Goal: Task Accomplishment & Management: Use online tool/utility

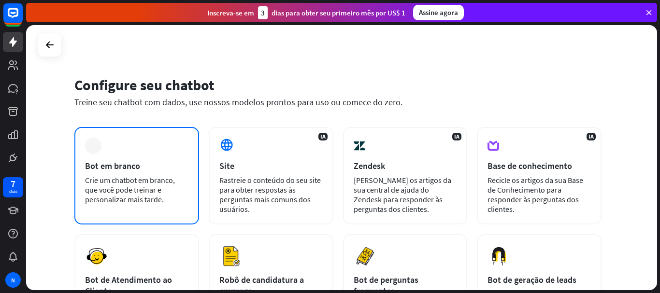
click at [136, 189] on font "Crie um chatbot em branco, que você pode treinar e personalizar mais tarde." at bounding box center [130, 190] width 90 height 29
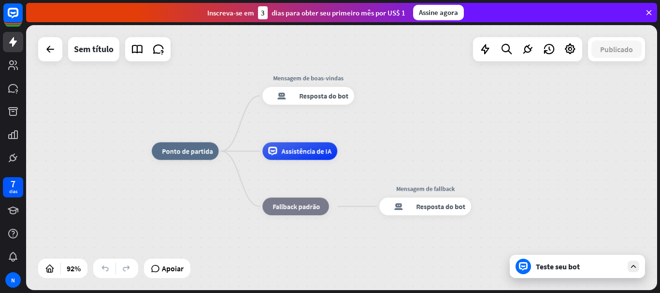
click at [556, 276] on div "Teste seu bot" at bounding box center [577, 266] width 135 height 23
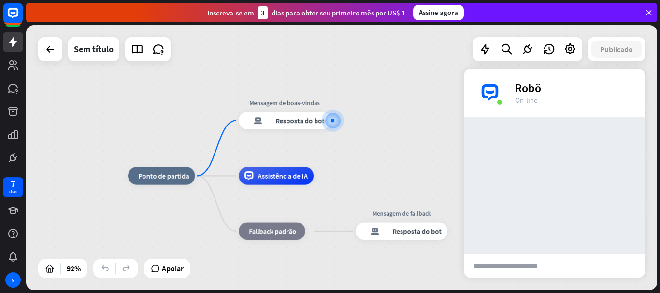
click at [506, 275] on input "text" at bounding box center [513, 266] width 98 height 24
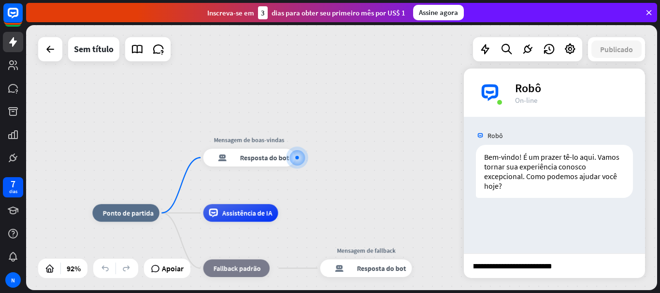
type input "**********"
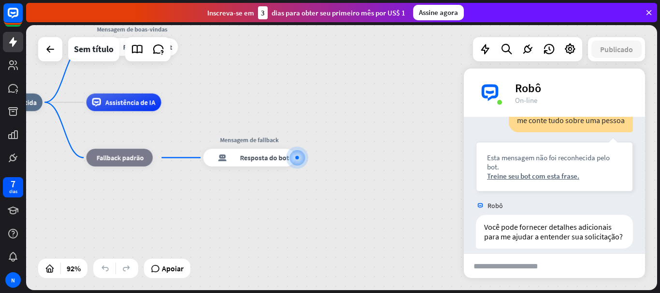
scroll to position [123, 0]
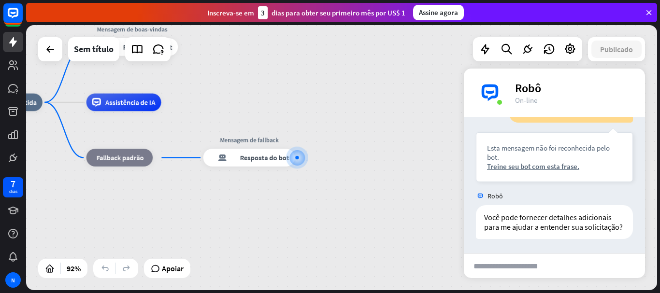
click at [506, 275] on input "text" at bounding box center [513, 266] width 98 height 24
type input "**********"
click at [163, 52] on icon at bounding box center [158, 49] width 13 height 13
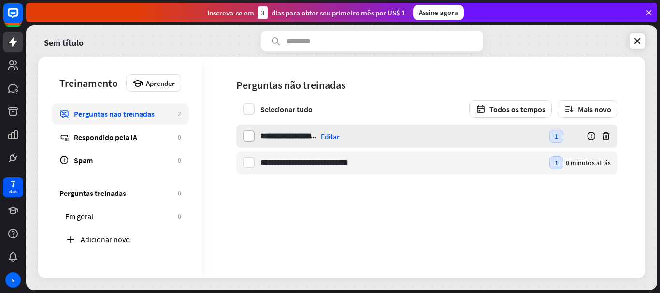
click at [250, 137] on label at bounding box center [249, 137] width 12 height 12
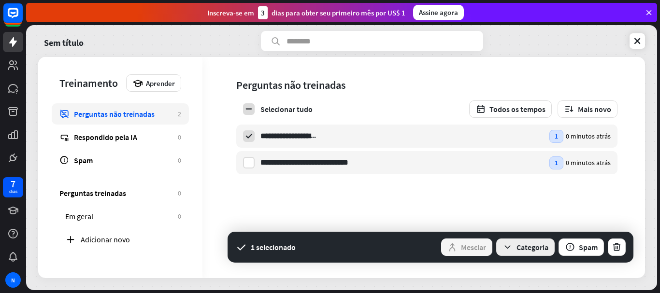
click at [548, 249] on font "Categoria" at bounding box center [533, 248] width 32 height 10
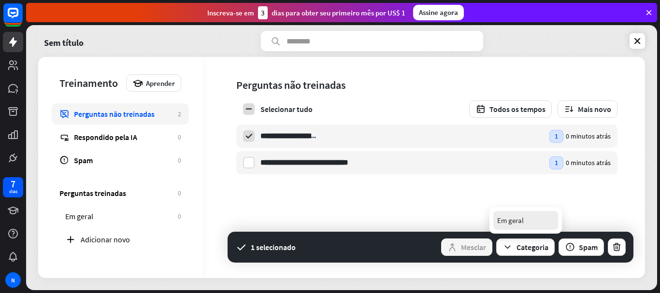
click at [527, 222] on div "Em geral" at bounding box center [526, 220] width 65 height 19
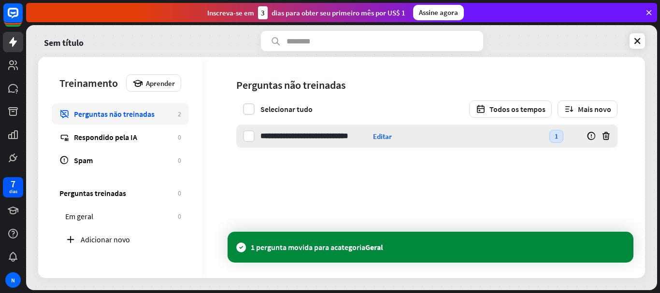
click at [300, 138] on input "**********" at bounding box center [315, 136] width 109 height 23
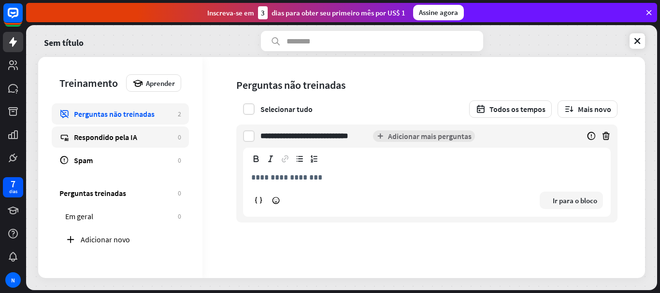
click at [110, 134] on font "Respondido pela IA" at bounding box center [105, 137] width 63 height 10
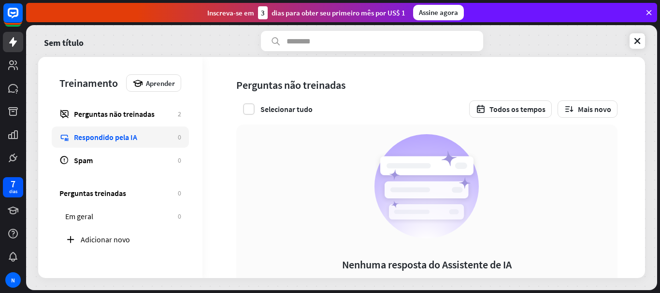
scroll to position [80, 0]
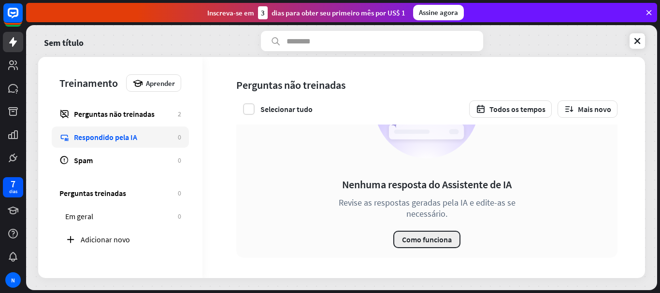
click at [416, 245] on button "Como funciona" at bounding box center [427, 239] width 67 height 17
click at [639, 44] on div "fechar" at bounding box center [330, 146] width 660 height 293
click at [95, 238] on font "Adicionar novo" at bounding box center [105, 240] width 49 height 10
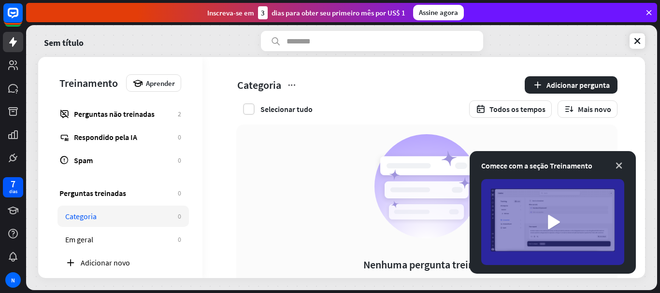
click at [616, 162] on icon at bounding box center [620, 166] width 10 height 10
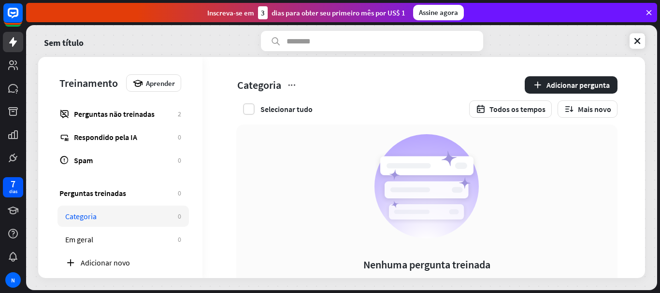
click at [441, 193] on rect at bounding box center [427, 190] width 84 height 17
click at [285, 42] on input "text" at bounding box center [372, 41] width 222 height 20
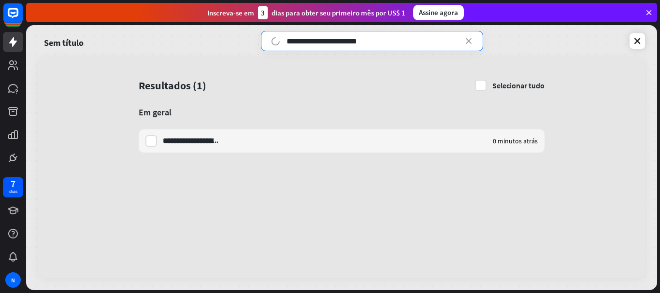
type input "**********"
click at [635, 46] on link at bounding box center [637, 40] width 15 height 15
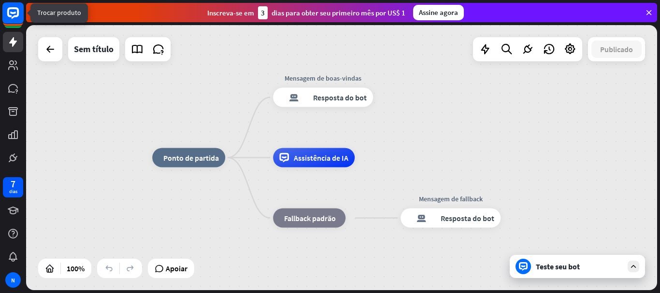
click at [13, 17] on icon at bounding box center [13, 13] width 12 height 12
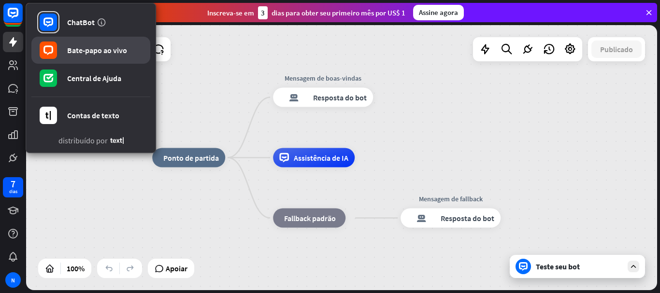
click at [97, 53] on font "Bate-papo ao vivo" at bounding box center [97, 50] width 60 height 10
